Goal: Transaction & Acquisition: Purchase product/service

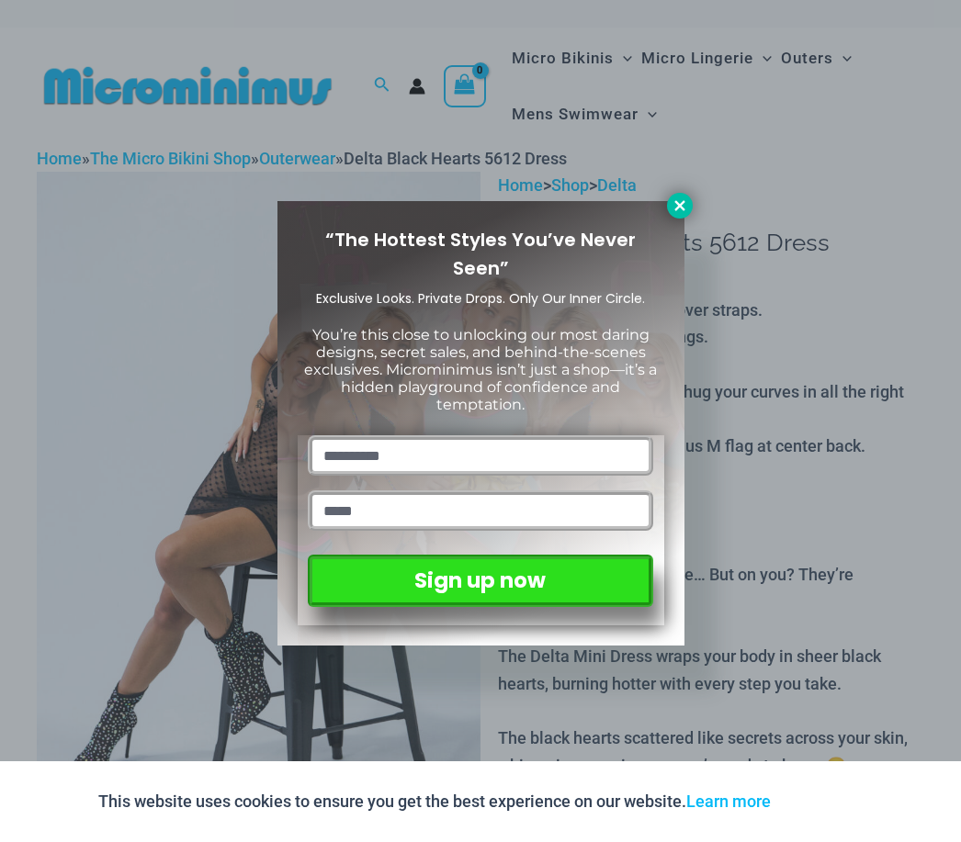
click at [668, 208] on button at bounding box center [680, 206] width 26 height 26
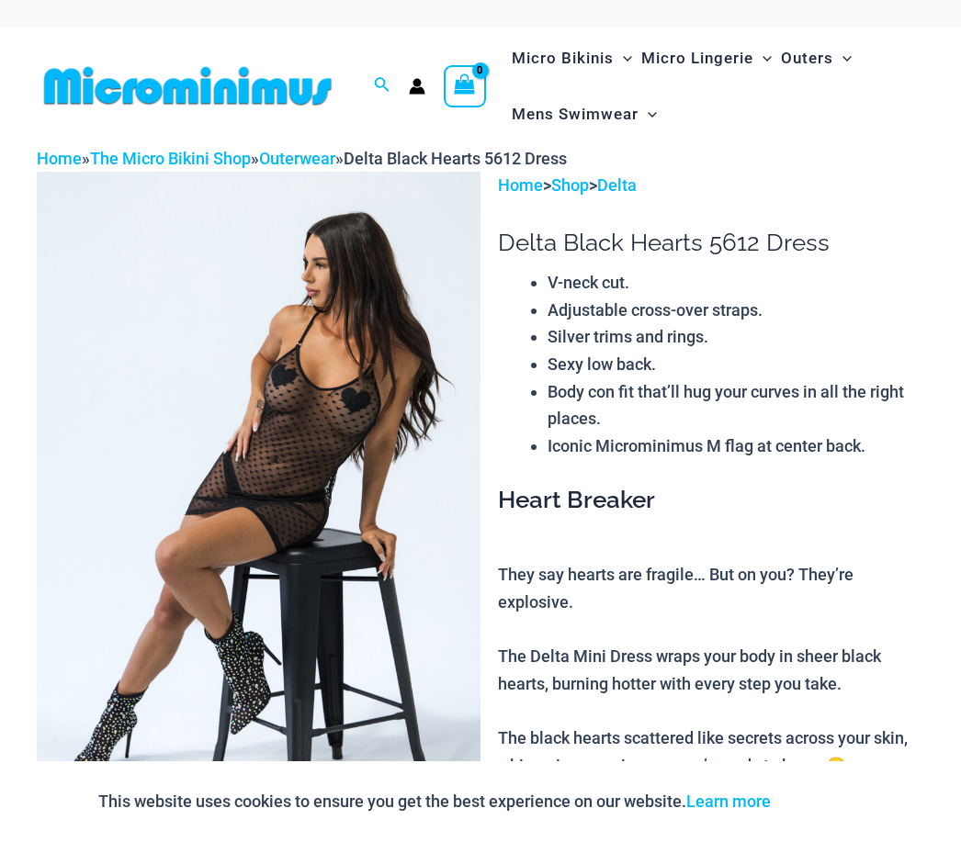
click at [194, 172] on img at bounding box center [259, 505] width 444 height 666
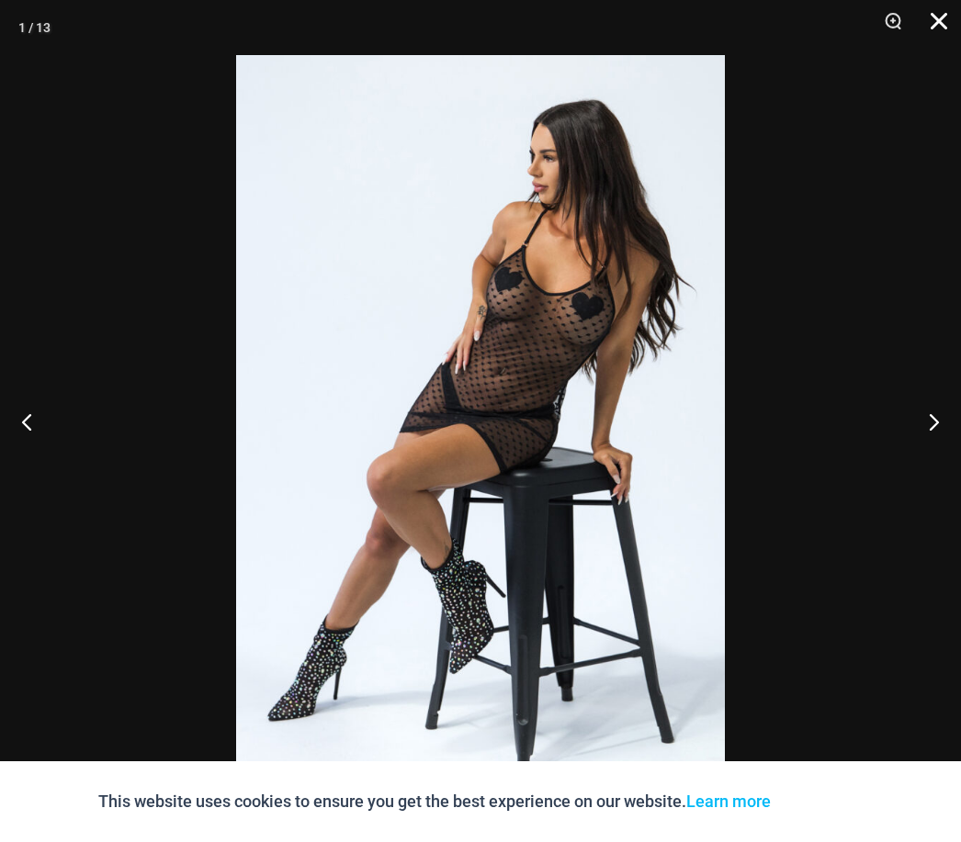
click at [929, 28] on button "Close" at bounding box center [932, 27] width 46 height 55
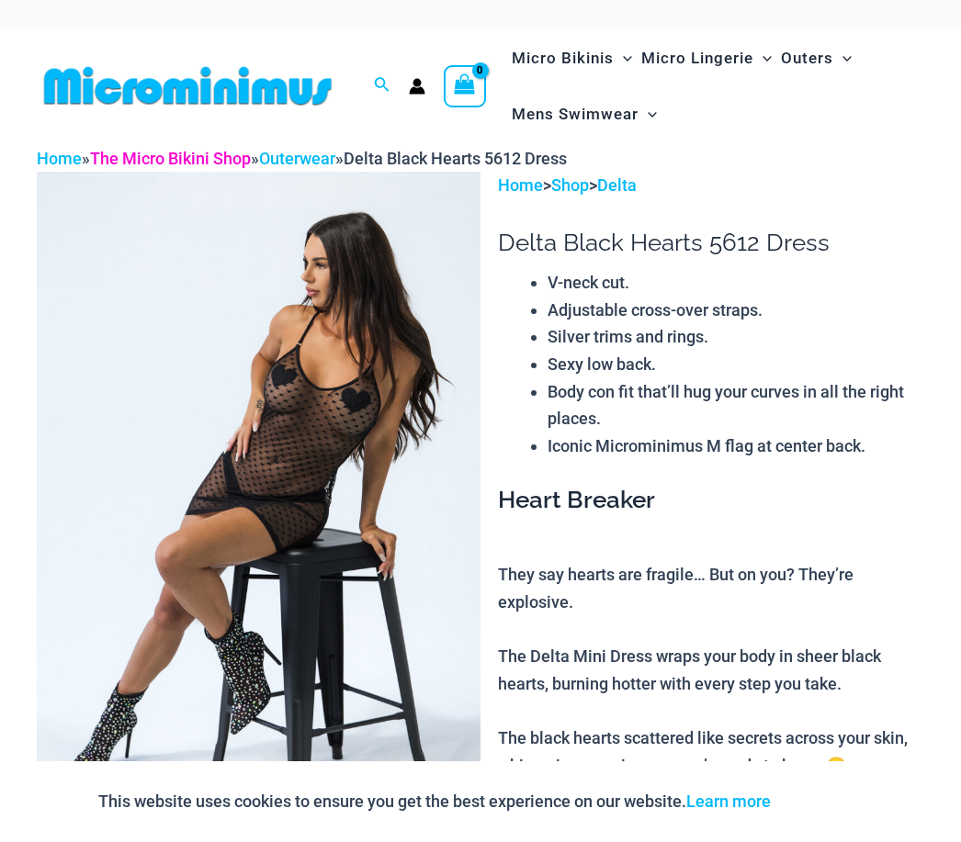
click at [168, 149] on link "The Micro Bikini Shop" at bounding box center [170, 158] width 161 height 19
click at [313, 154] on link "Outerwear" at bounding box center [297, 158] width 76 height 19
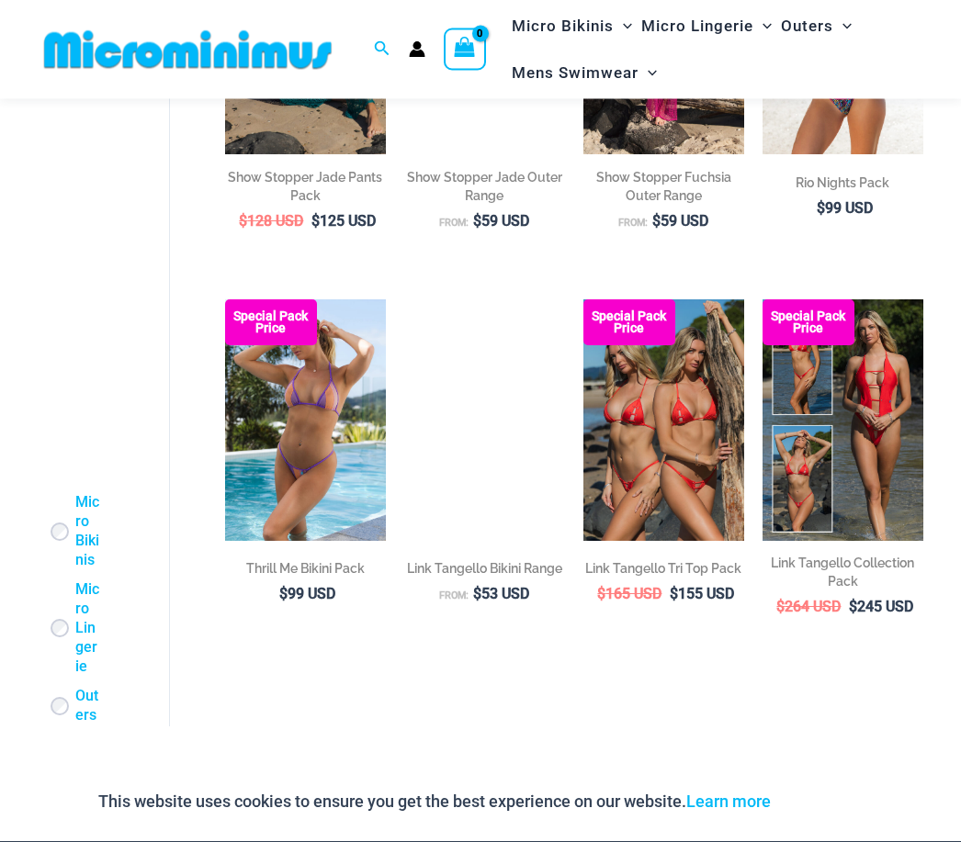
scroll to position [2718, 0]
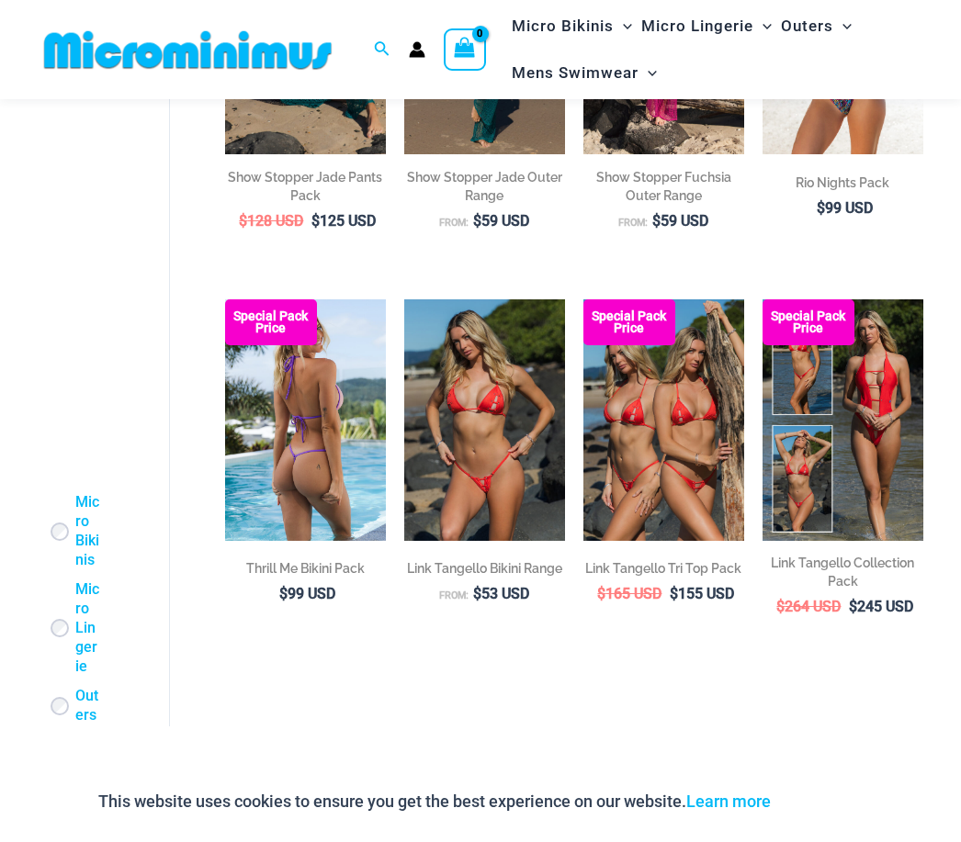
click at [327, 481] on img at bounding box center [305, 420] width 161 height 242
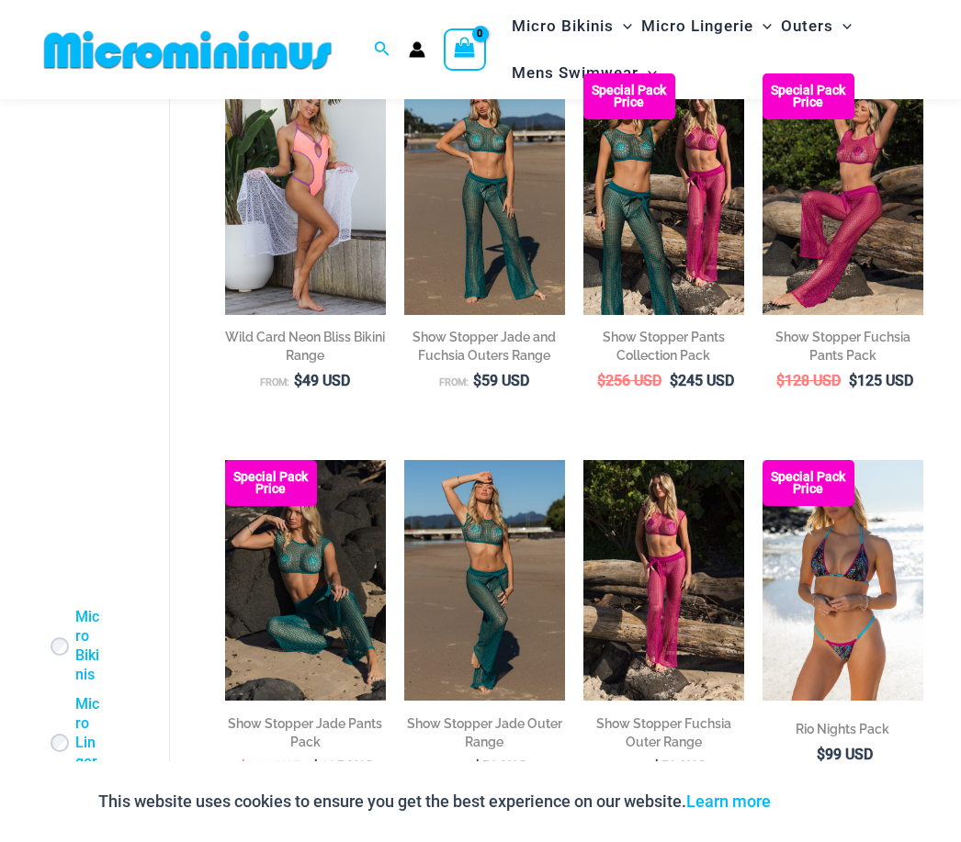
scroll to position [2170, 0]
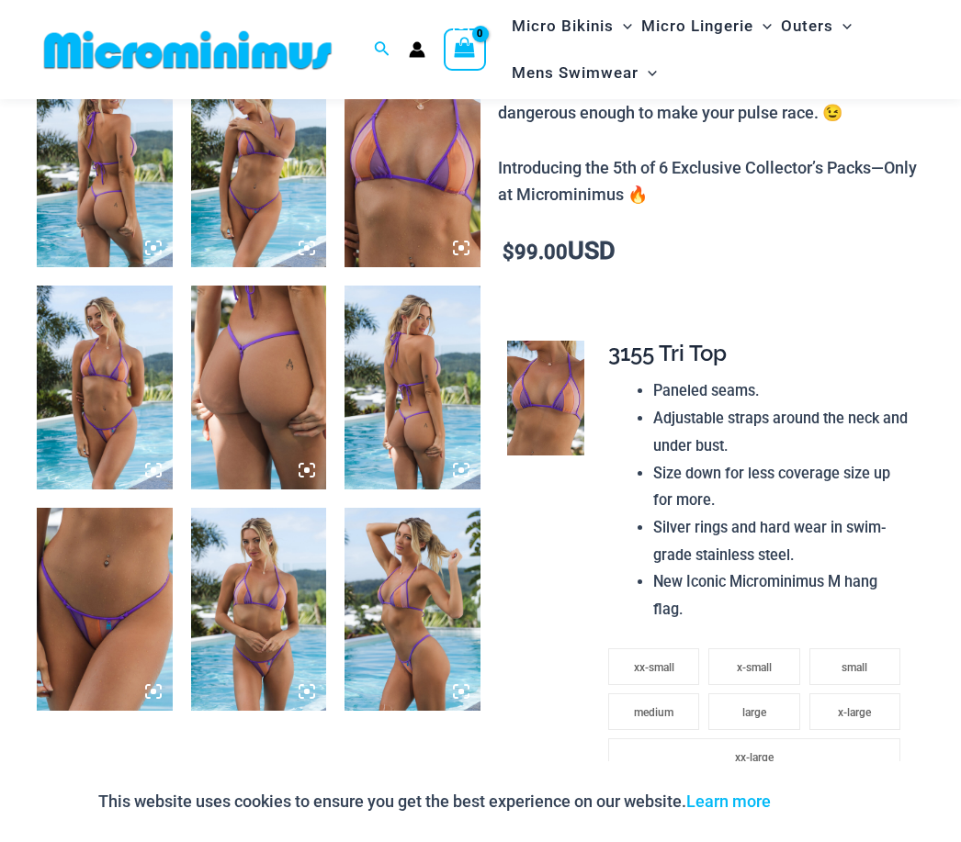
scroll to position [771, 0]
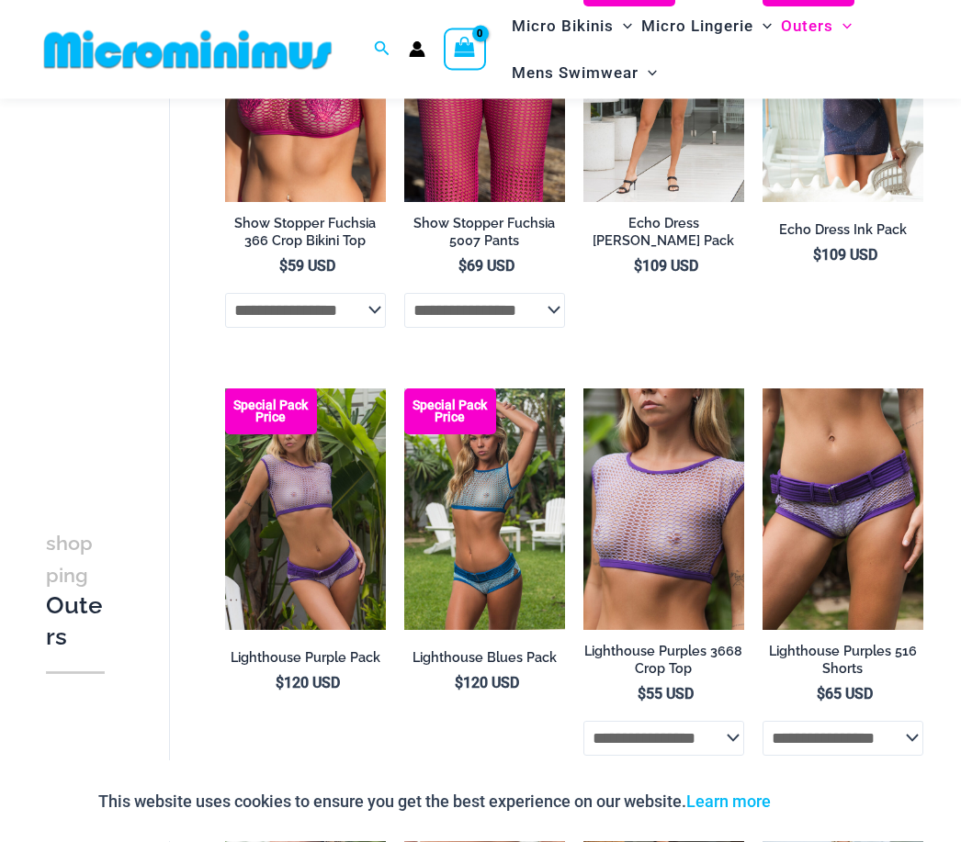
scroll to position [2189, 0]
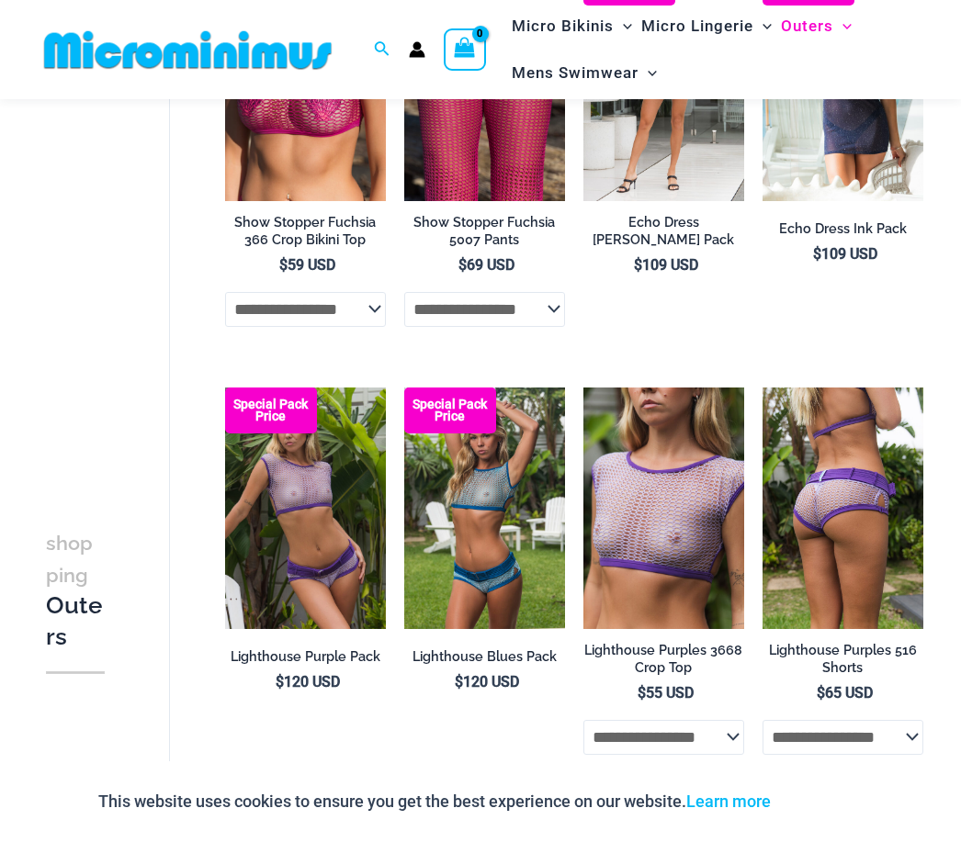
click at [858, 515] on img at bounding box center [842, 509] width 161 height 242
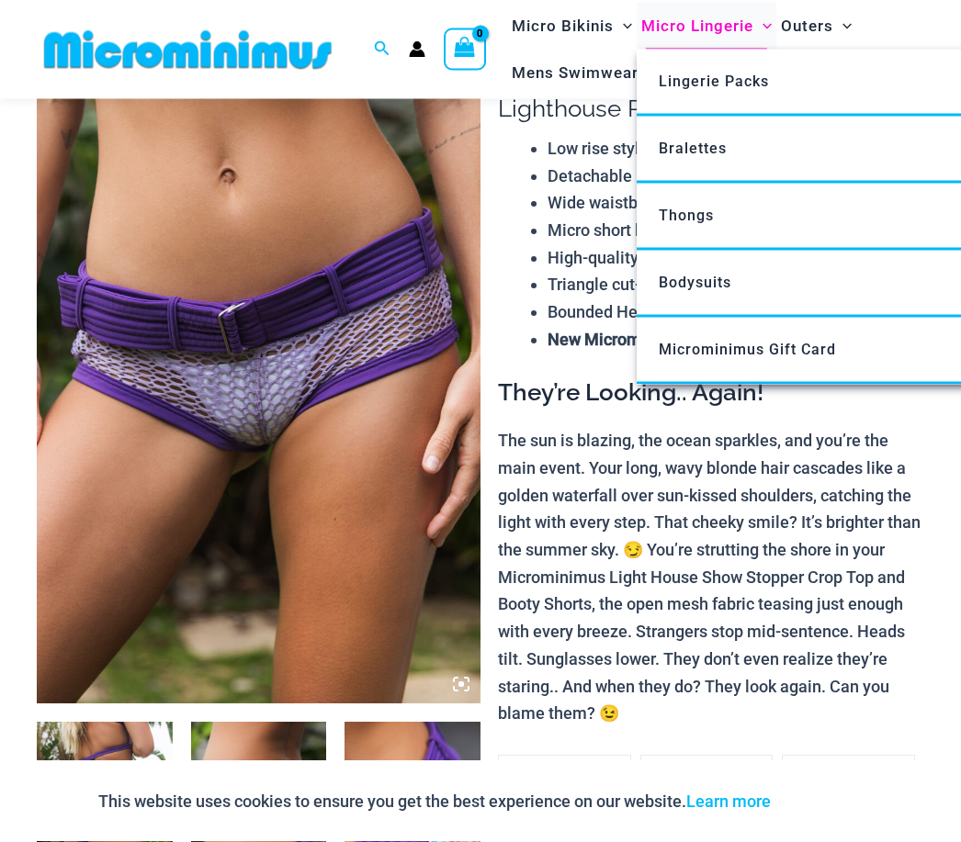
scroll to position [116, 0]
click at [709, 207] on span "Thongs" at bounding box center [685, 215] width 55 height 17
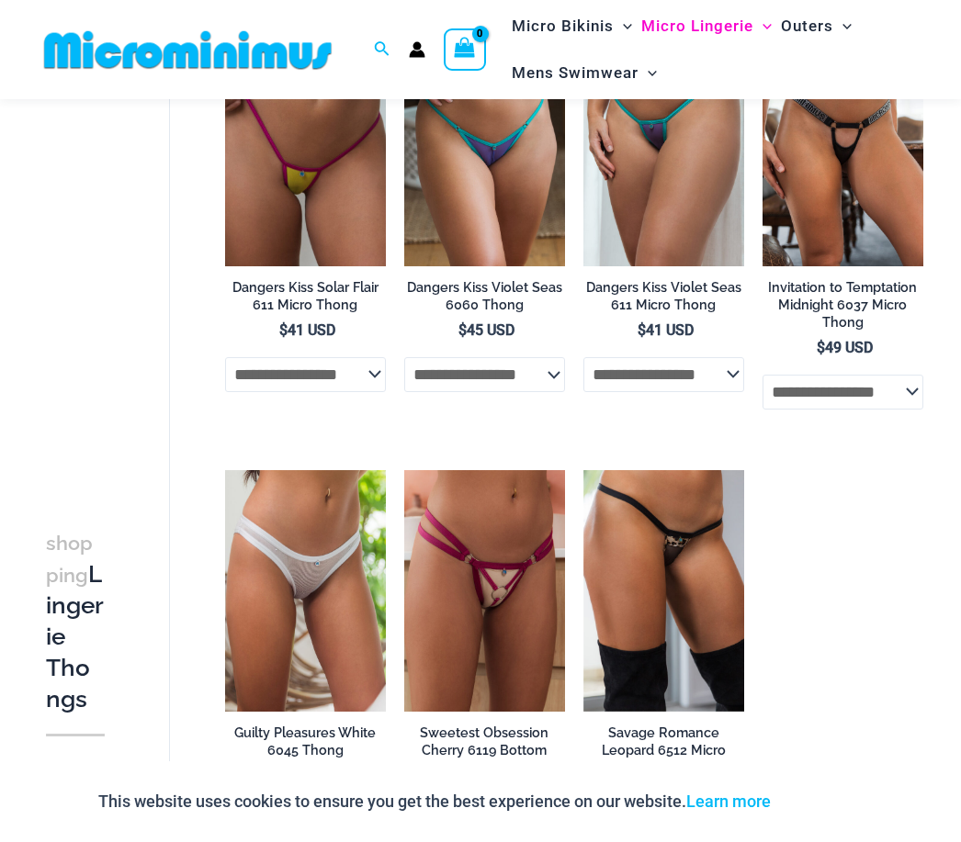
scroll to position [1073, 0]
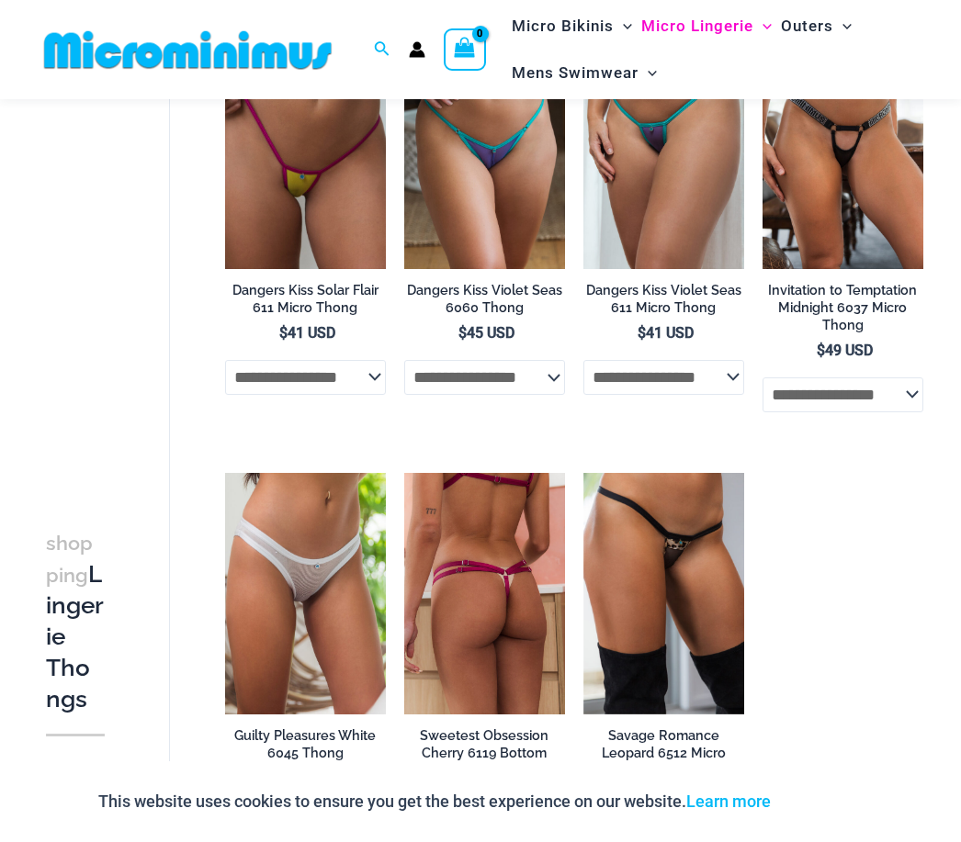
click at [489, 618] on img at bounding box center [484, 594] width 161 height 242
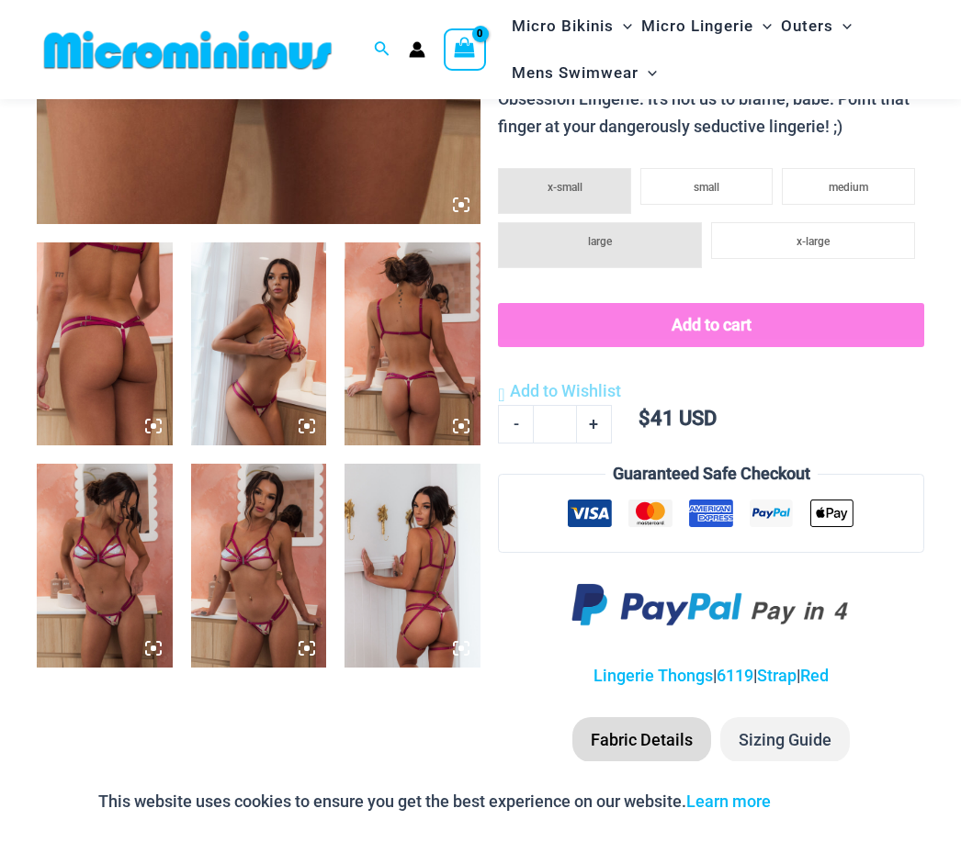
scroll to position [587, 0]
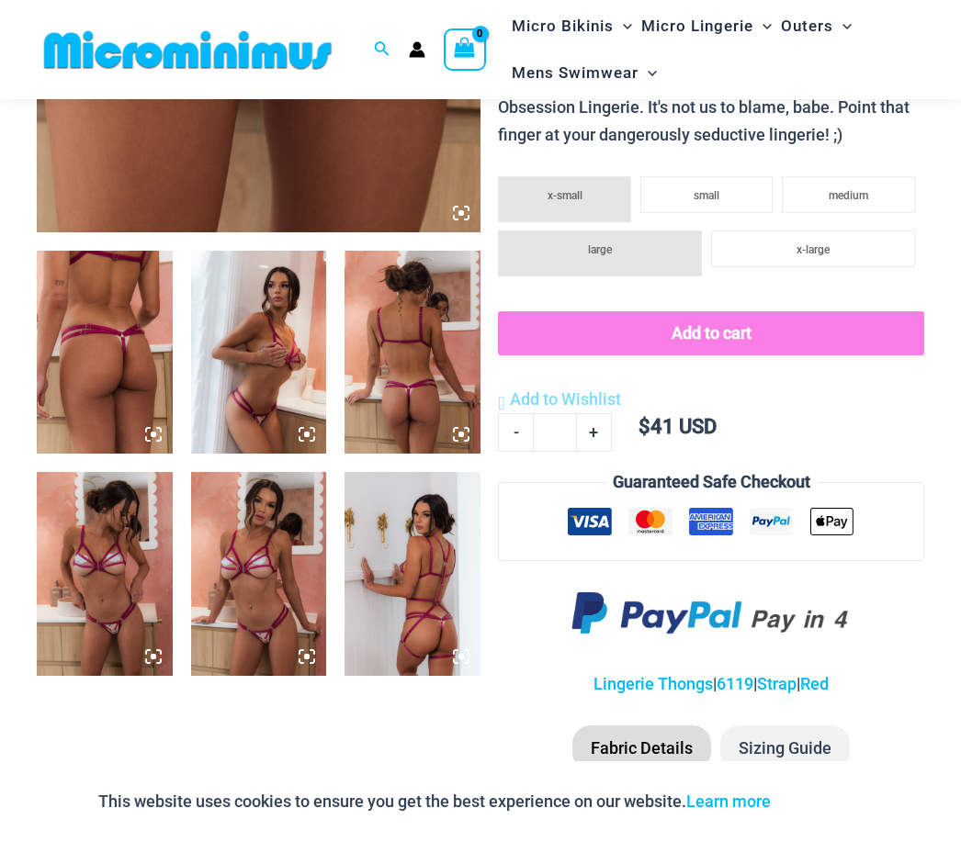
click at [101, 367] on img at bounding box center [105, 352] width 136 height 203
click at [117, 557] on img at bounding box center [105, 573] width 136 height 203
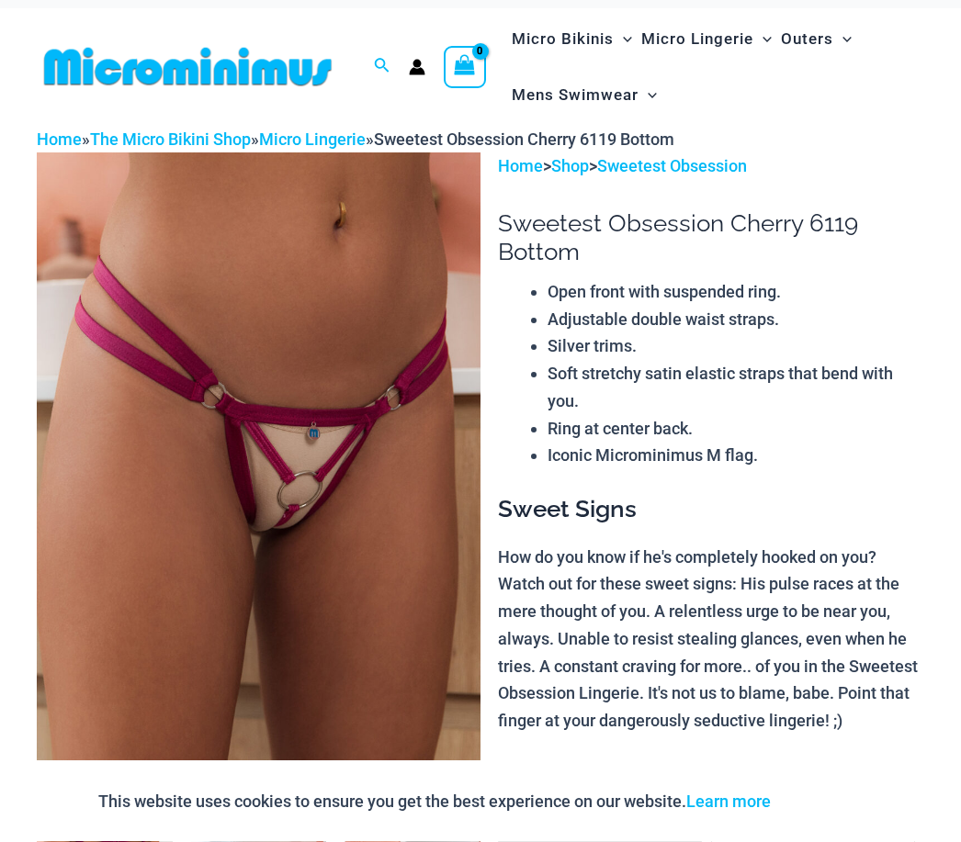
scroll to position [0, 0]
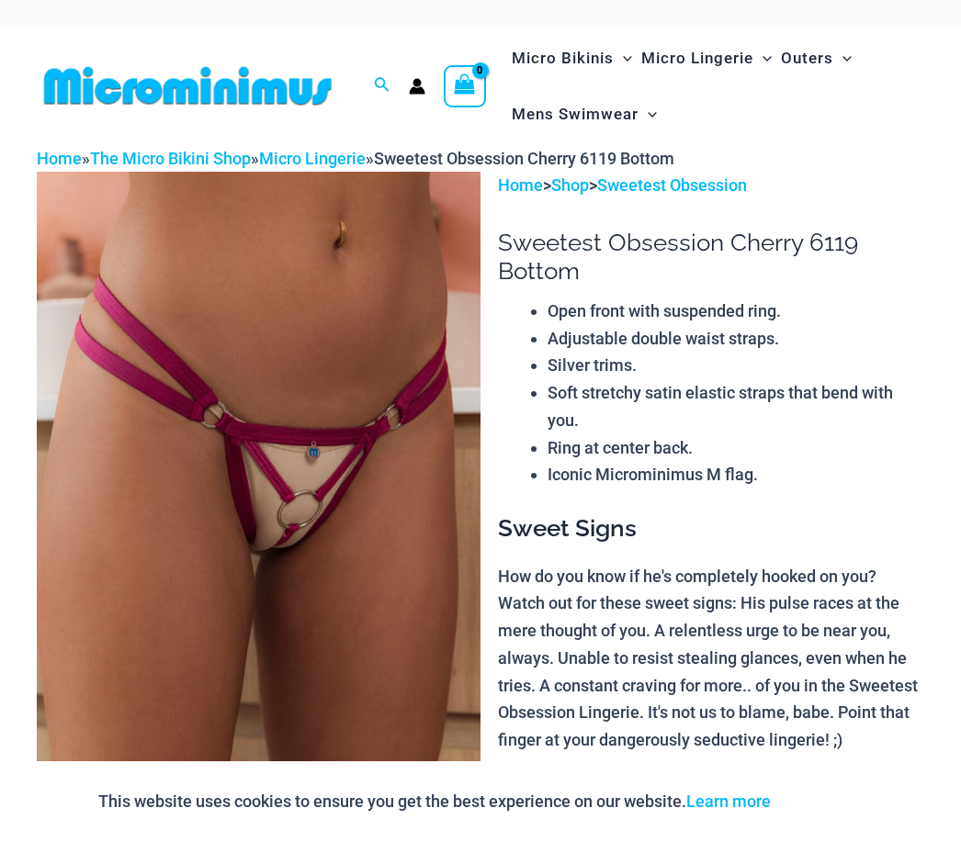
click at [214, 88] on img at bounding box center [188, 85] width 302 height 41
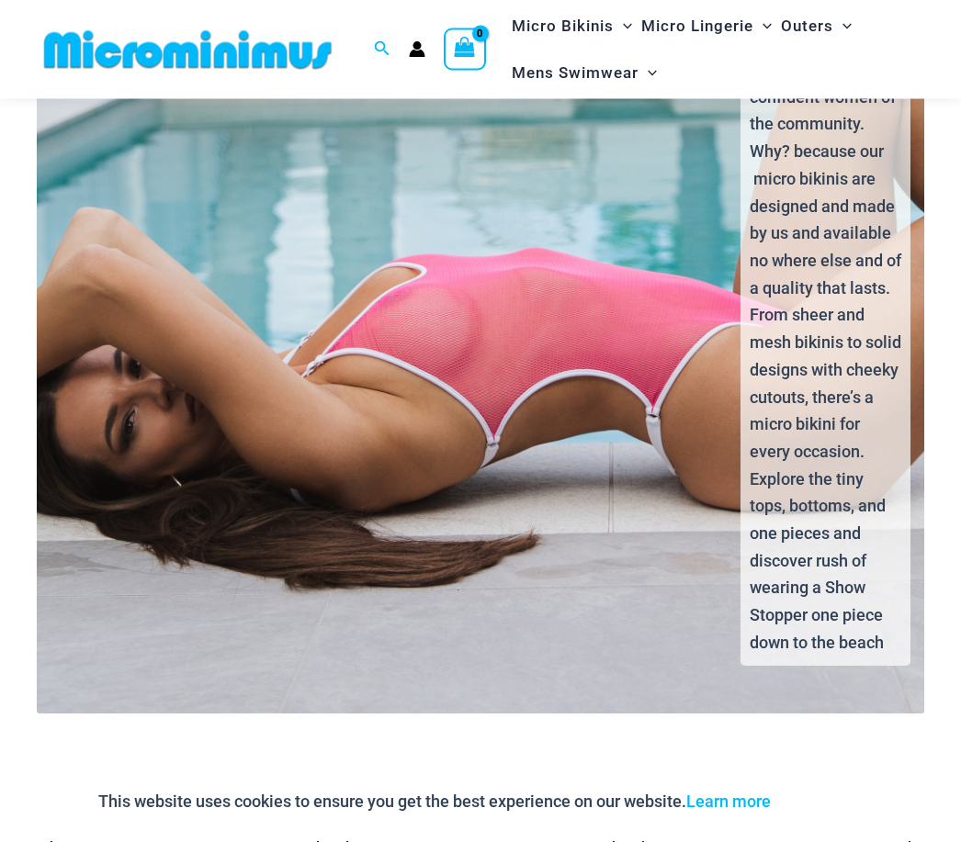
scroll to position [3415, 0]
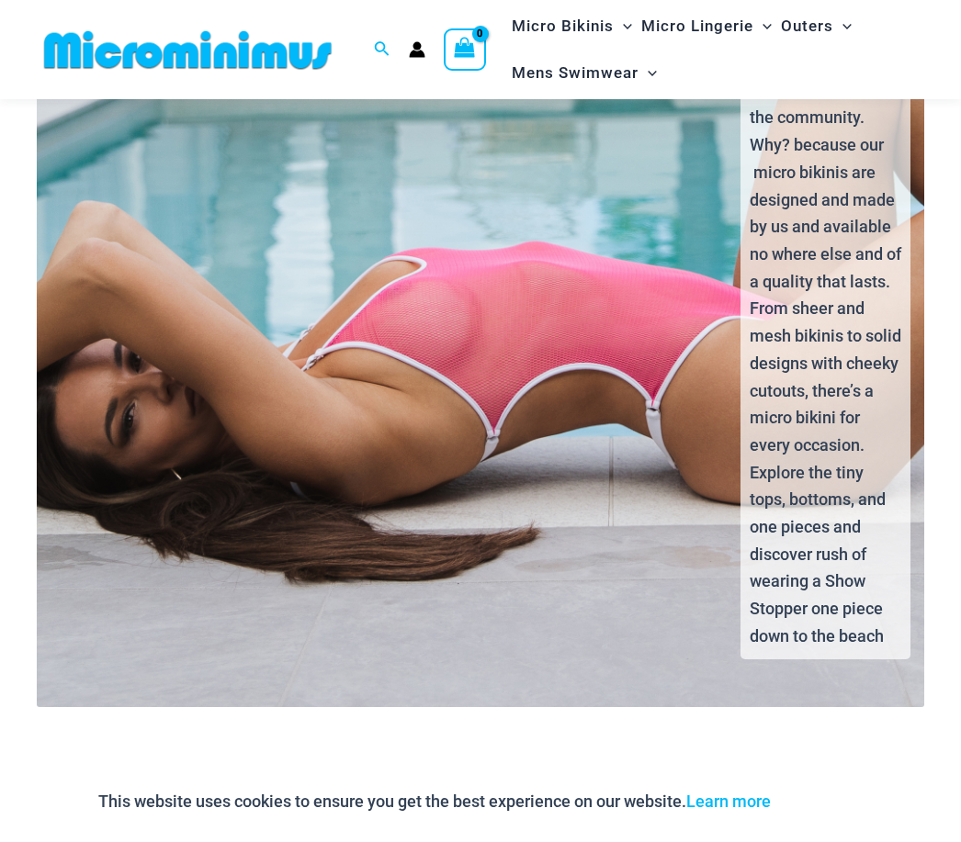
click at [555, 392] on div "Nobody loves the Microminimus micro bikini more than the Fiery, confident women…" at bounding box center [480, 324] width 919 height 765
click at [655, 361] on div "Nobody loves the Microminimus micro bikini more than the Fiery, confident women…" at bounding box center [480, 324] width 919 height 765
click at [838, 421] on p "Nobody loves the Microminimus micro bikini more than the Fiery, confident women…" at bounding box center [825, 309] width 152 height 682
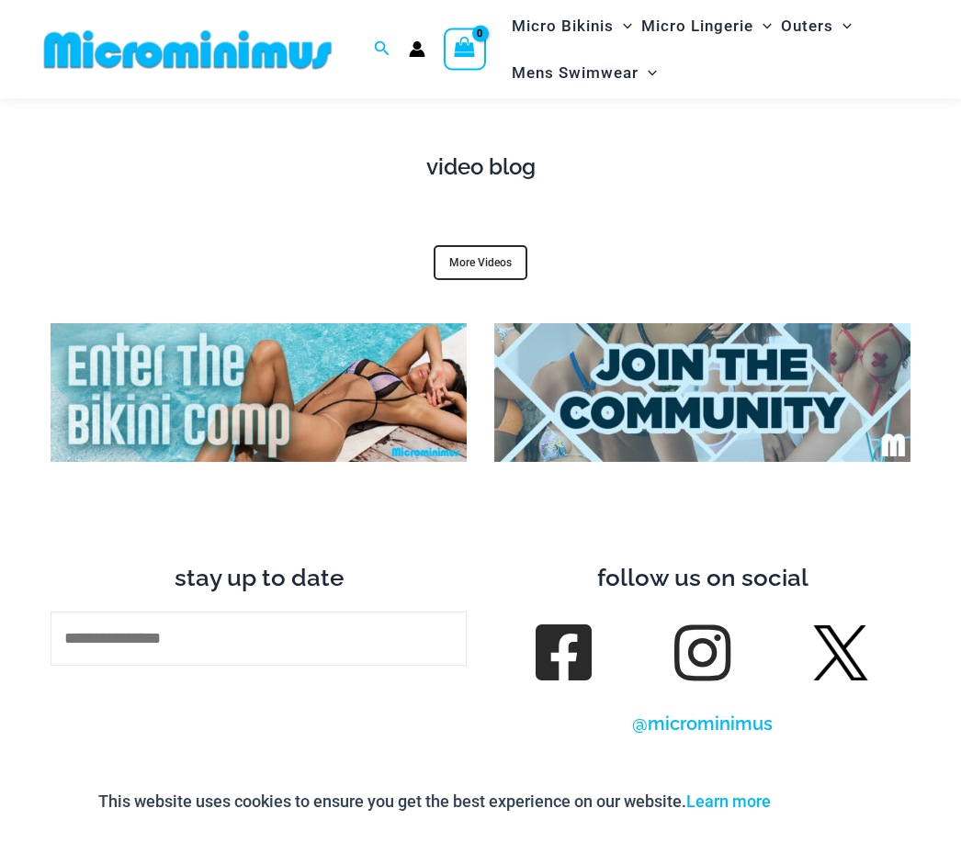
scroll to position [5842, 0]
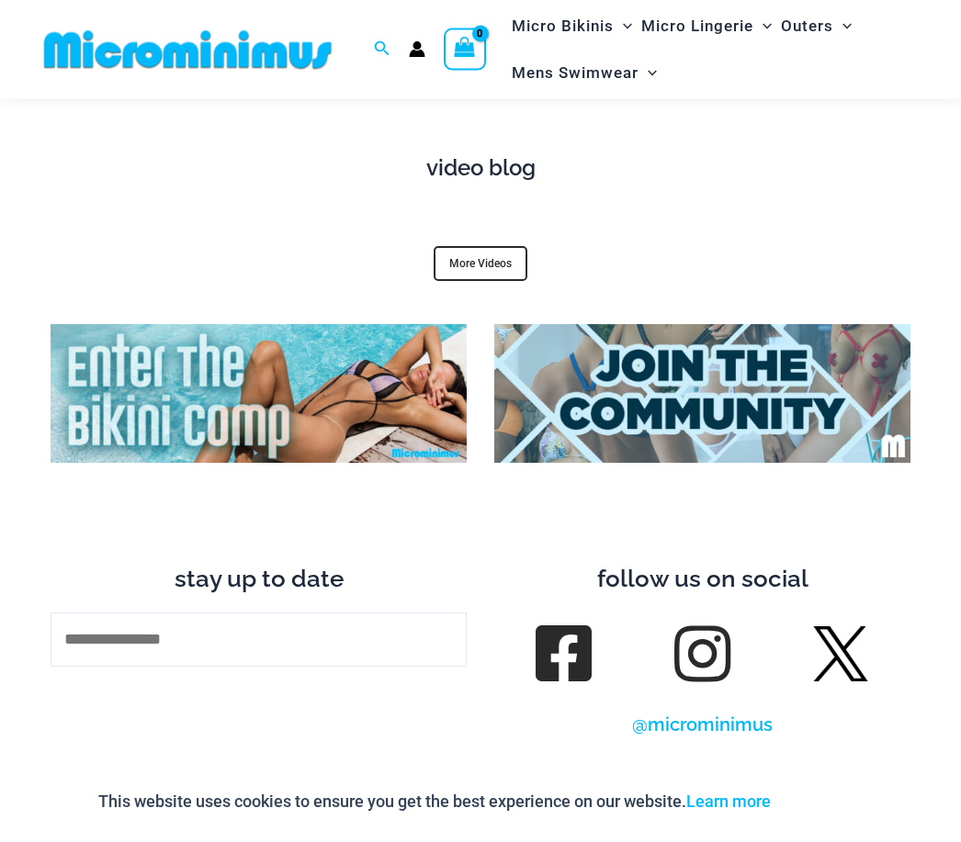
click at [641, 325] on img at bounding box center [702, 394] width 416 height 139
